Goal: Find specific page/section: Find specific page/section

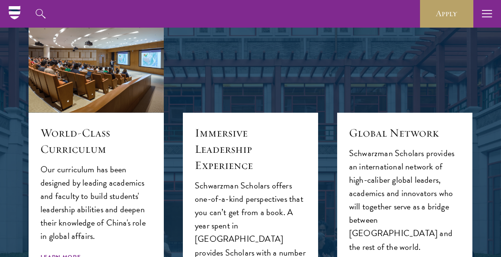
scroll to position [667, 0]
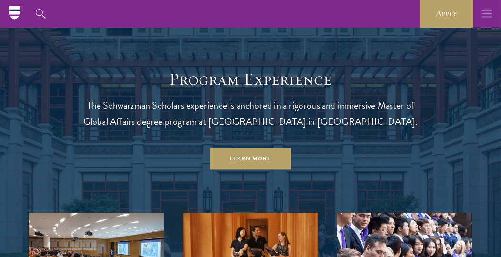
click at [493, 18] on button "button" at bounding box center [487, 14] width 28 height 28
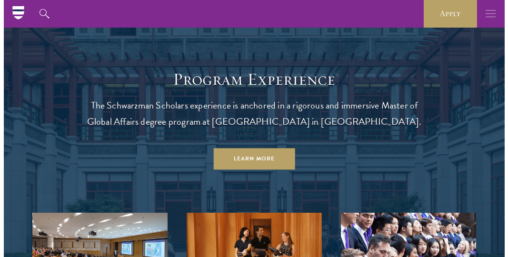
scroll to position [643, 0]
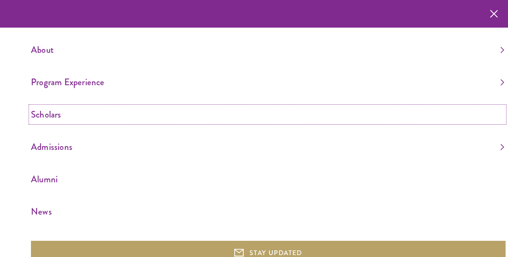
click at [47, 114] on link "Scholars" at bounding box center [267, 115] width 473 height 16
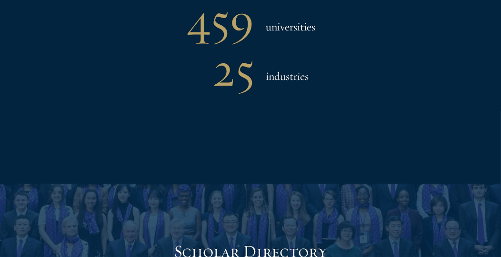
scroll to position [1095, 0]
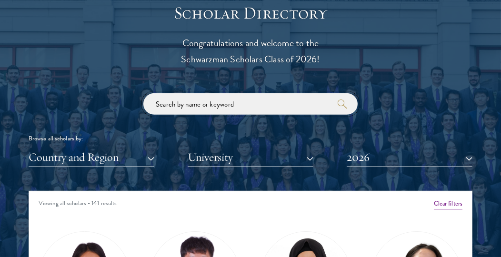
click at [275, 107] on input "search" at bounding box center [250, 103] width 214 height 21
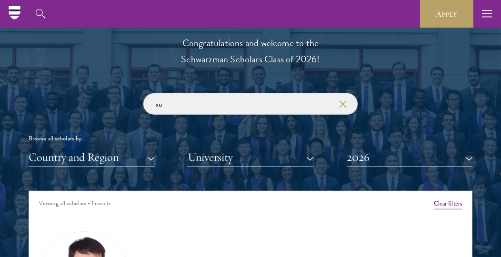
scroll to position [1048, 0]
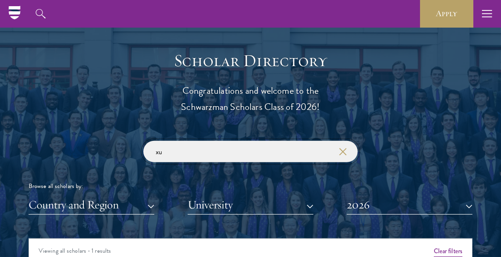
type input "x"
type input "[PERSON_NAME]"
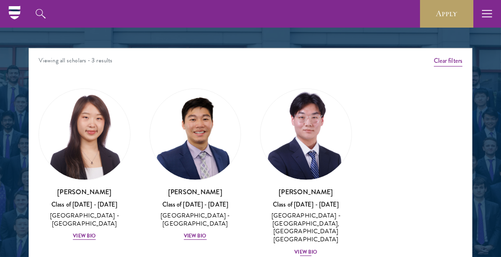
scroll to position [1143, 0]
